Goal: Find specific fact: Find specific fact

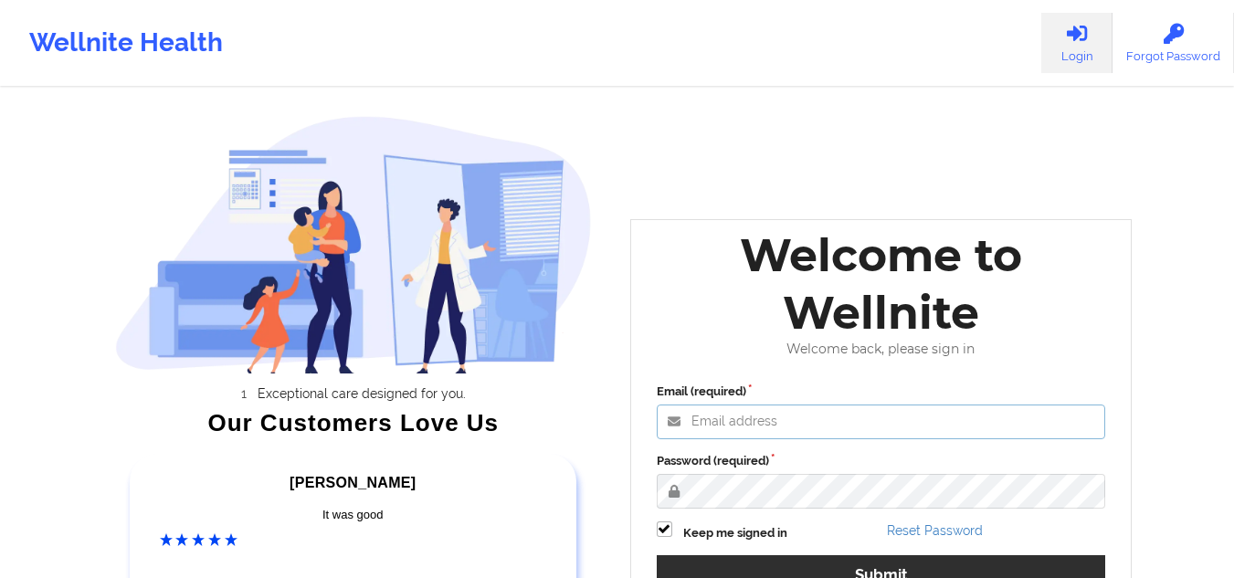
type input "[EMAIL_ADDRESS][DOMAIN_NAME]"
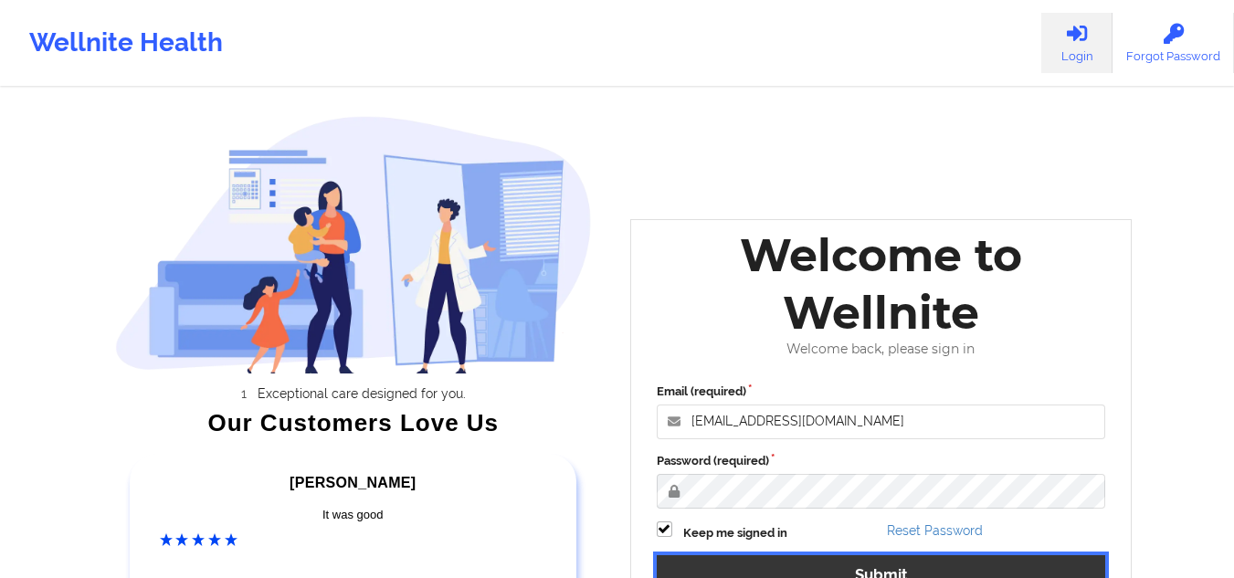
click at [846, 565] on button "Submit" at bounding box center [881, 574] width 449 height 39
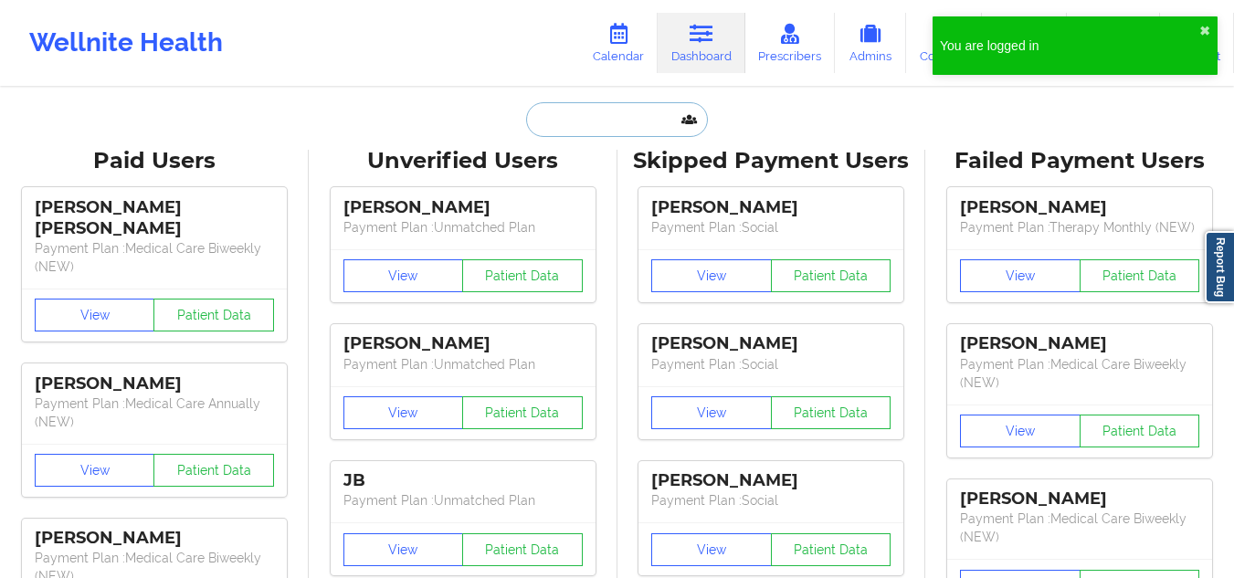
click at [584, 125] on input "text" at bounding box center [616, 119] width 181 height 35
paste input "[PERSON_NAME] [PERSON_NAME]"
type input "[PERSON_NAME] [PERSON_NAME]"
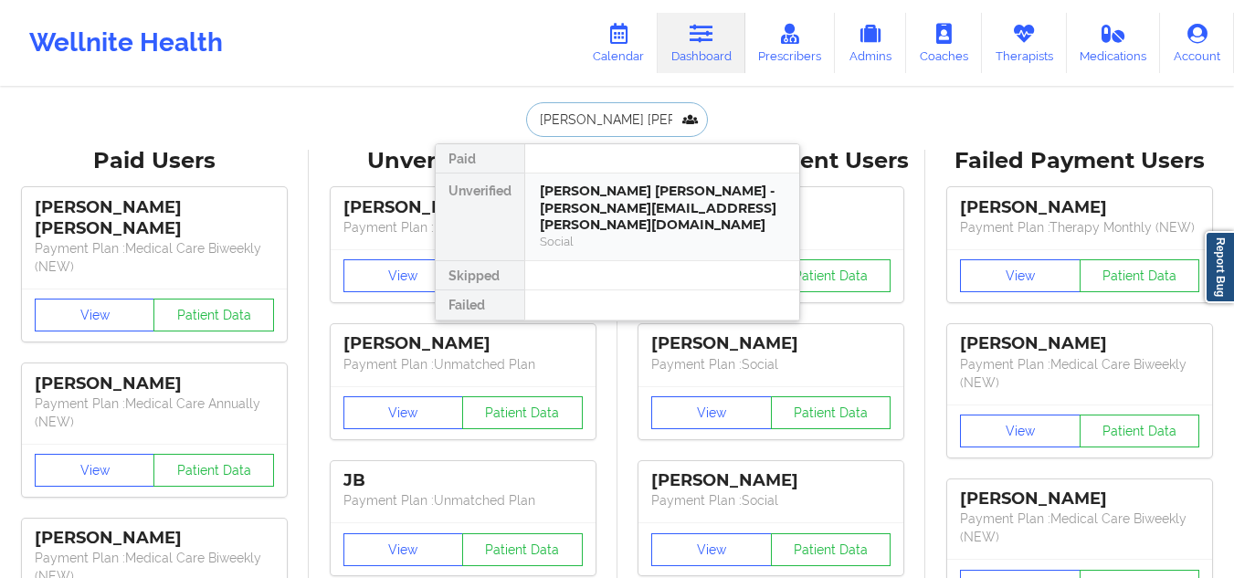
click at [565, 200] on div "[PERSON_NAME] [PERSON_NAME] - [PERSON_NAME][EMAIL_ADDRESS][PERSON_NAME][DOMAIN_…" at bounding box center [662, 208] width 245 height 51
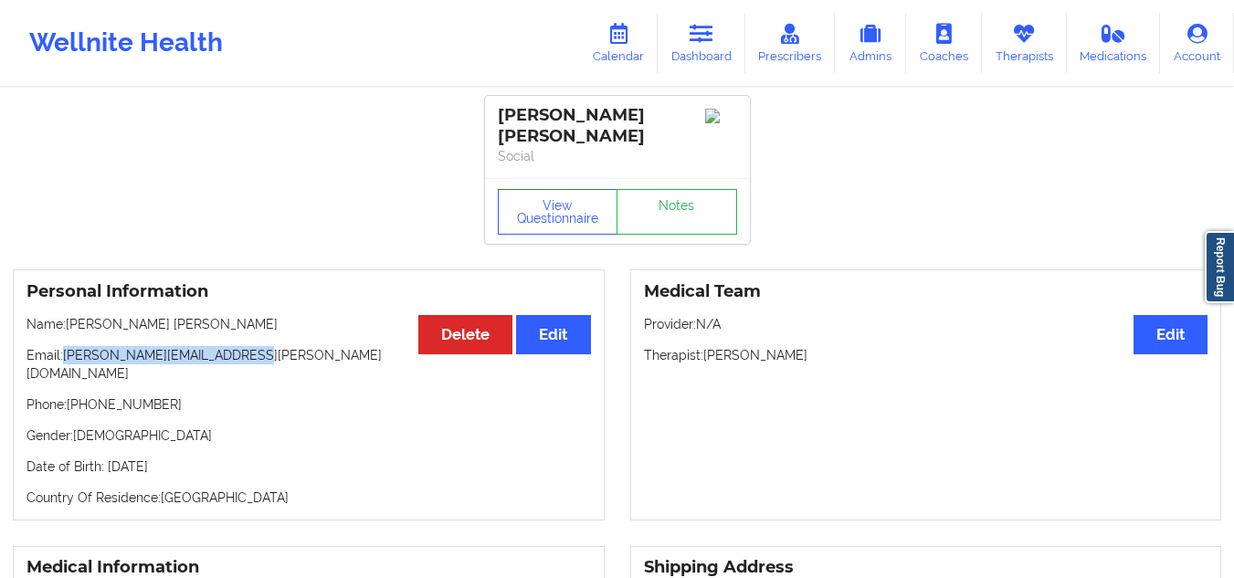
drag, startPoint x: 254, startPoint y: 354, endPoint x: 65, endPoint y: 351, distance: 189.1
click at [65, 351] on p "Email: [PERSON_NAME][EMAIL_ADDRESS][PERSON_NAME][DOMAIN_NAME]" at bounding box center [308, 364] width 564 height 37
copy p "[PERSON_NAME][EMAIL_ADDRESS][PERSON_NAME][DOMAIN_NAME]"
